Goal: Transaction & Acquisition: Download file/media

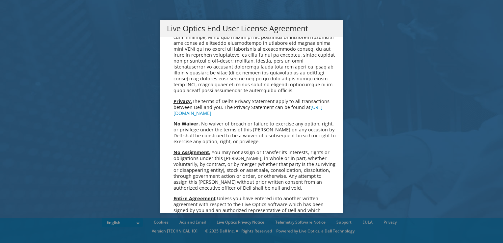
scroll to position [2488, 0]
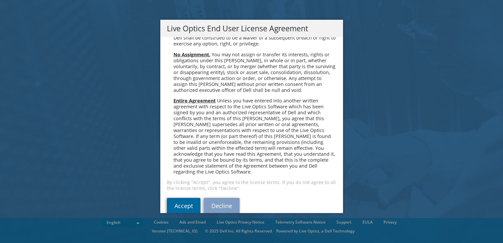
click at [187, 198] on link "Accept" at bounding box center [184, 206] width 34 height 16
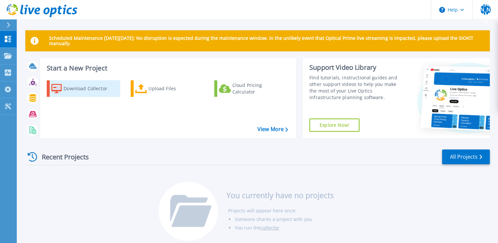
click at [68, 93] on div "Download Collector" at bounding box center [89, 88] width 53 height 13
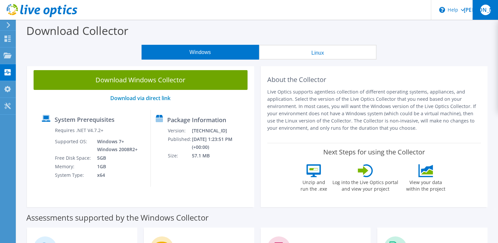
click at [480, 18] on div "[PERSON_NAME]" at bounding box center [485, 10] width 26 height 20
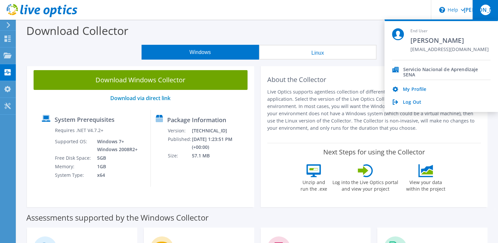
click at [284, 21] on div "Download Collector" at bounding box center [257, 32] width 475 height 25
